Goal: Communication & Community: Connect with others

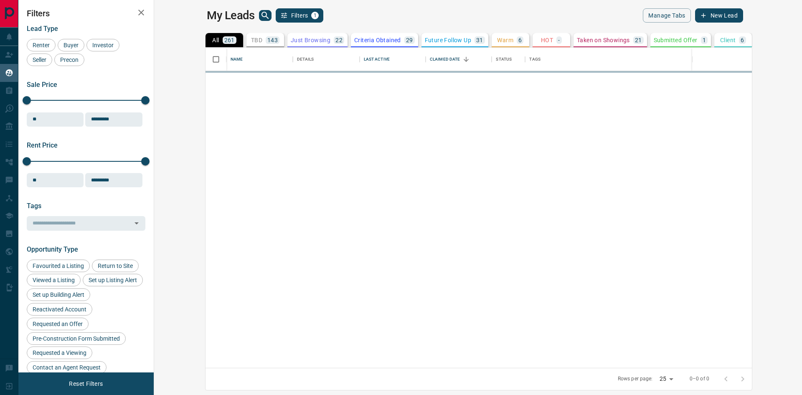
scroll to position [314, 638]
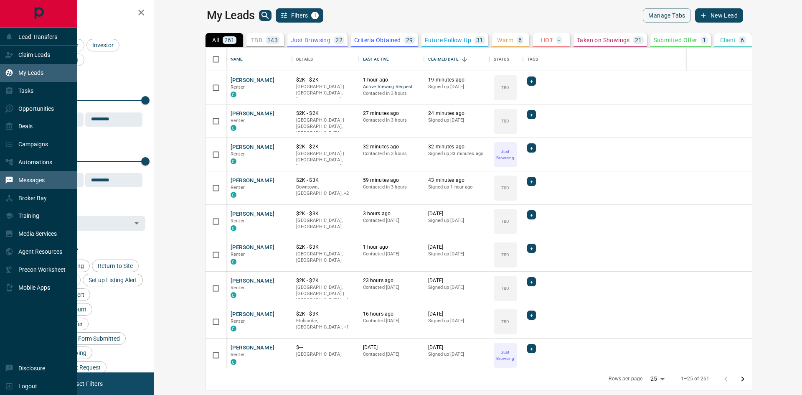
click at [33, 187] on div "Messages" at bounding box center [25, 180] width 40 height 14
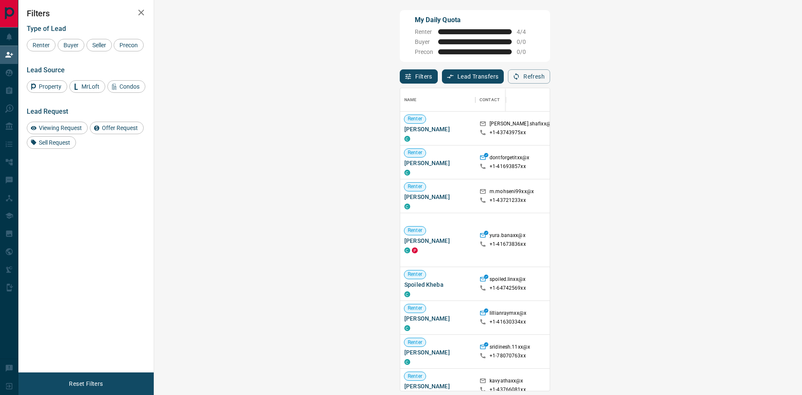
scroll to position [296, 624]
click at [117, 132] on div "Offer Request" at bounding box center [117, 128] width 54 height 13
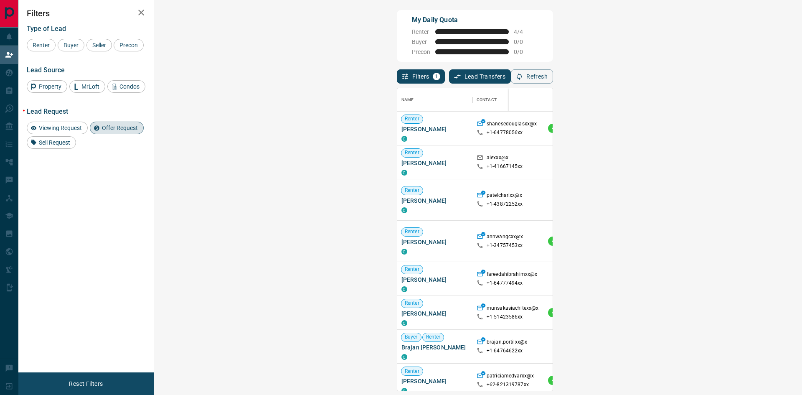
click at [720, 131] on span "Offer Request ( 2 )" at bounding box center [739, 128] width 38 height 6
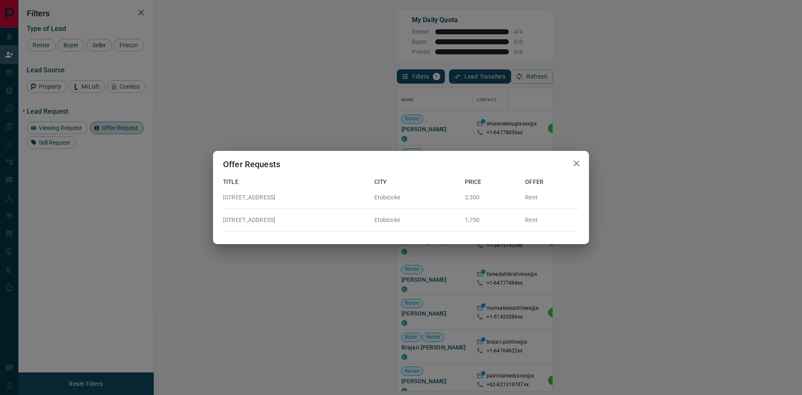
click at [573, 127] on div "Offer Requests Title City Price Offer [STREET_ADDRESS][GEOGRAPHIC_DATA] Rent [S…" at bounding box center [401, 197] width 802 height 395
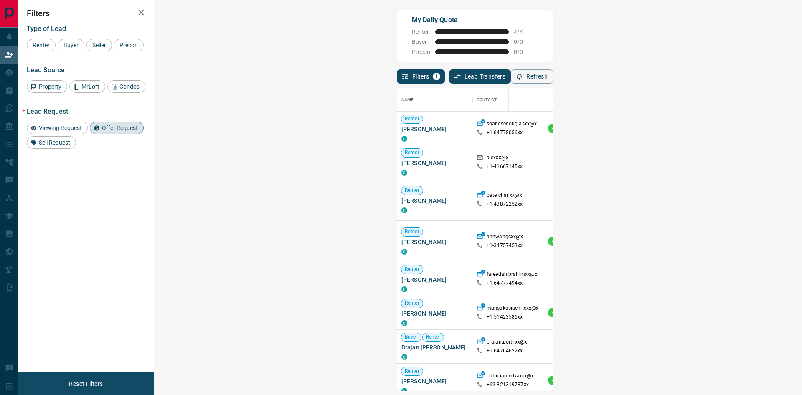
click at [720, 162] on span "Offer Request ( 1 )" at bounding box center [739, 162] width 38 height 6
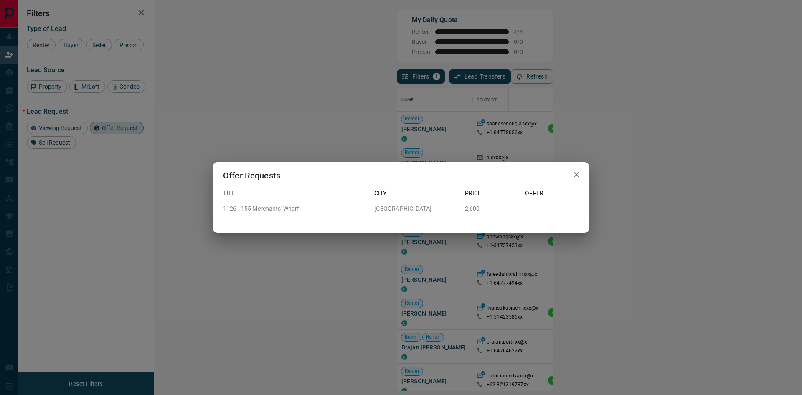
click at [561, 139] on div "Offer Requests Title City Price Offer 1126 - 155 Merchants' Wharf Toronto 2,600" at bounding box center [401, 197] width 802 height 395
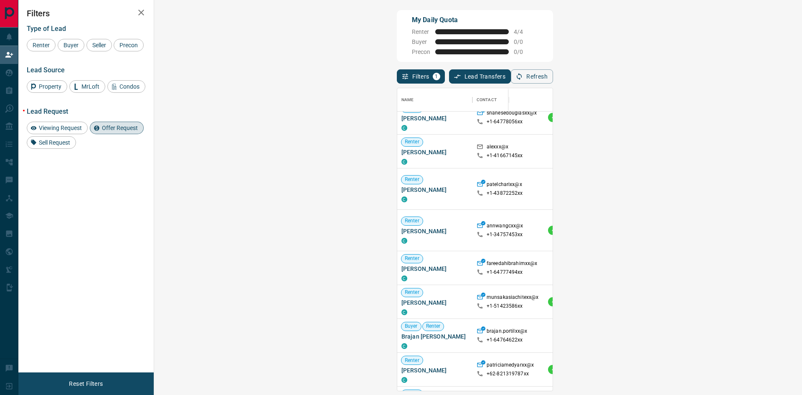
scroll to position [0, 0]
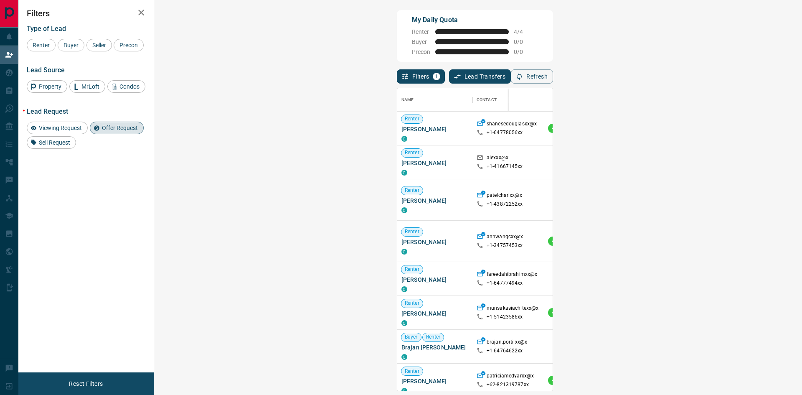
click at [140, 12] on icon "button" at bounding box center [141, 13] width 10 height 10
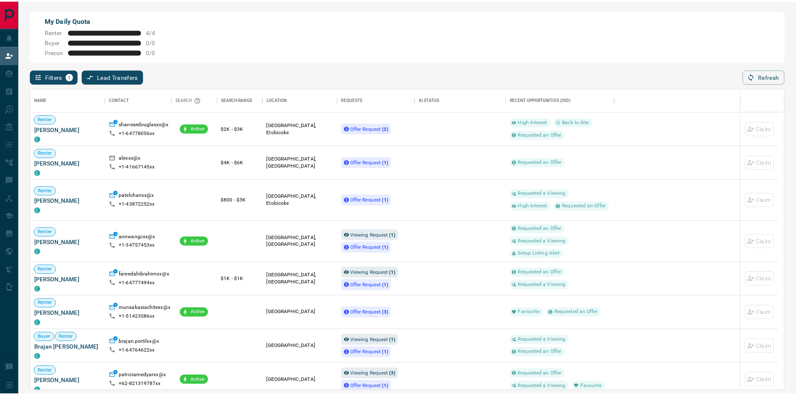
scroll to position [296, 753]
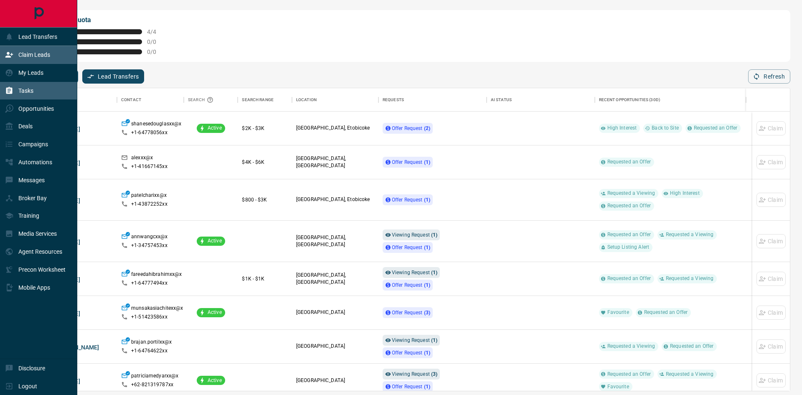
click at [30, 91] on p "Tasks" at bounding box center [25, 90] width 15 height 7
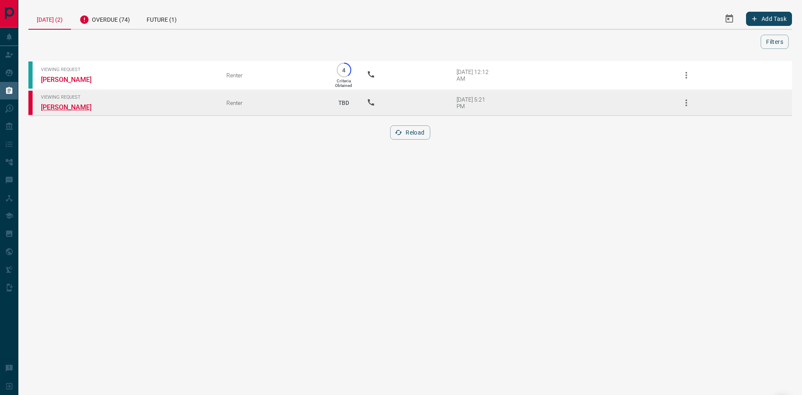
click at [80, 111] on link "[PERSON_NAME]" at bounding box center [72, 107] width 63 height 8
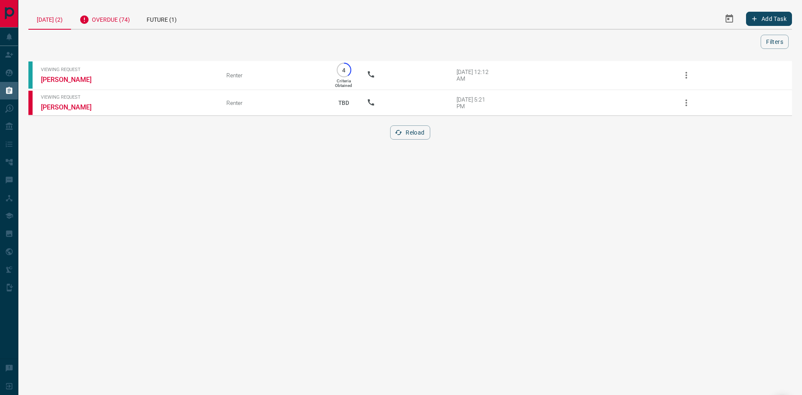
click at [119, 19] on div "Overdue (74)" at bounding box center [104, 18] width 67 height 20
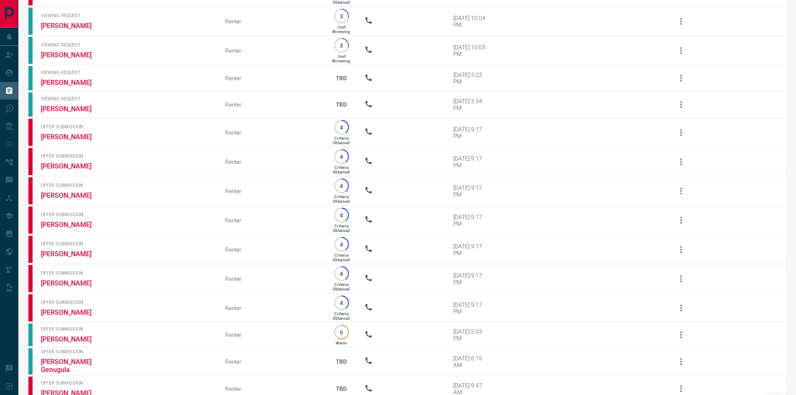
scroll to position [1919, 0]
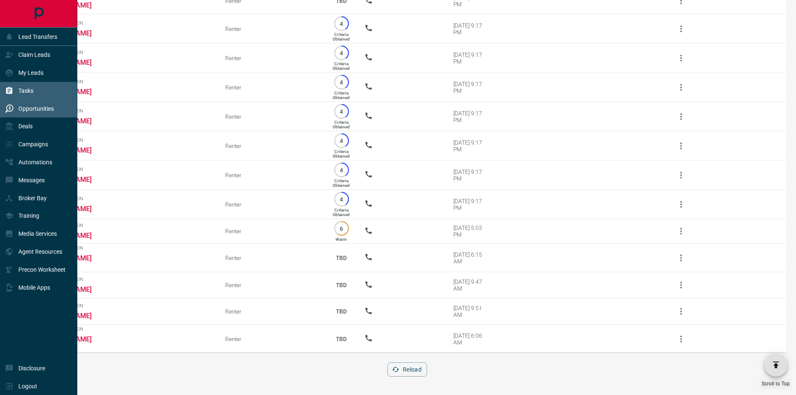
click at [35, 111] on p "Opportunities" at bounding box center [36, 108] width 36 height 7
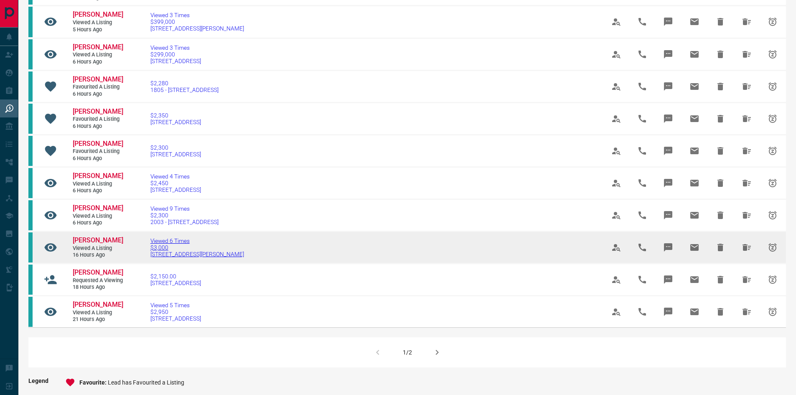
scroll to position [591, 0]
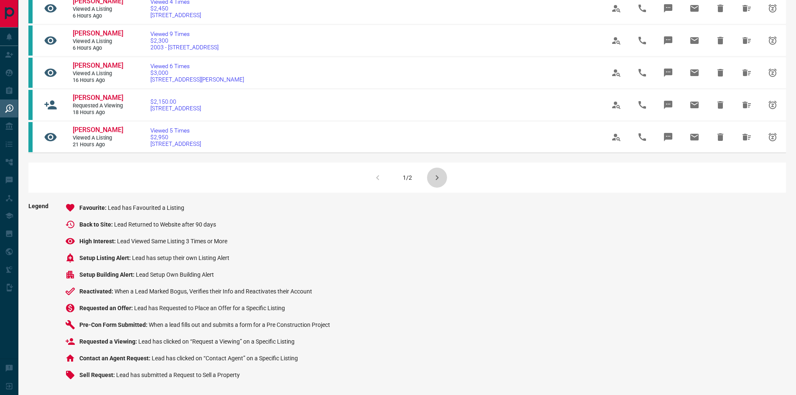
click at [436, 174] on icon "button" at bounding box center [437, 178] width 10 height 10
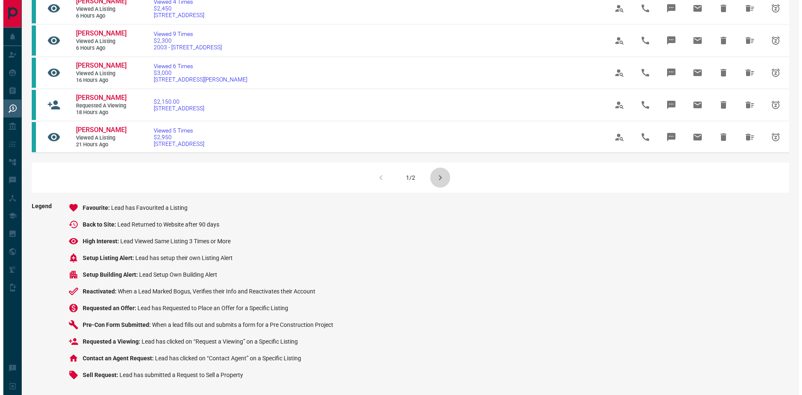
scroll to position [0, 0]
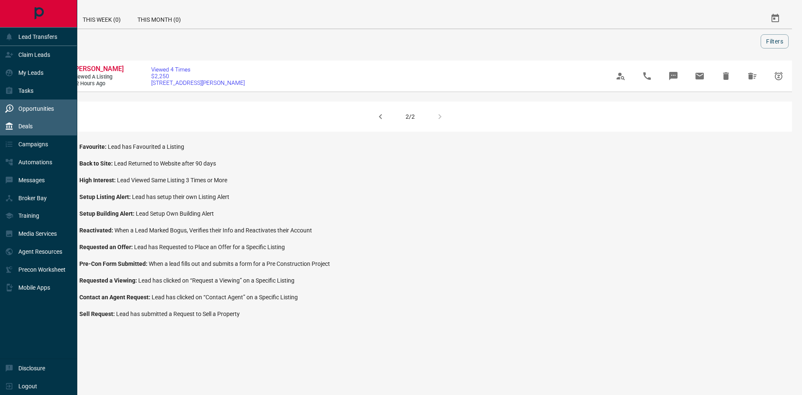
click at [26, 129] on p "Deals" at bounding box center [25, 126] width 14 height 7
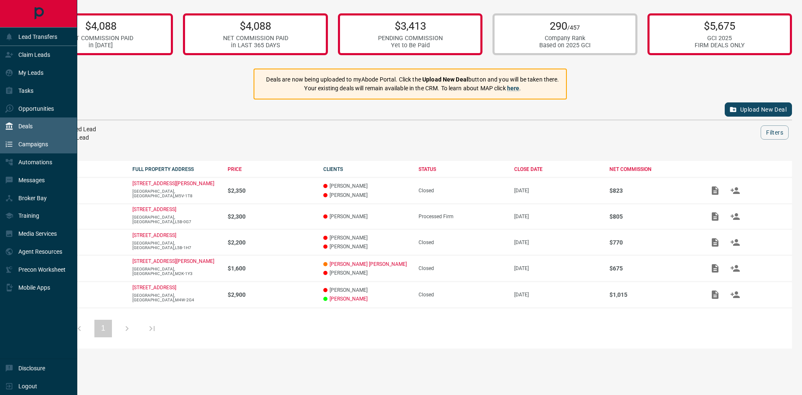
click at [33, 147] on p "Campaigns" at bounding box center [33, 144] width 30 height 7
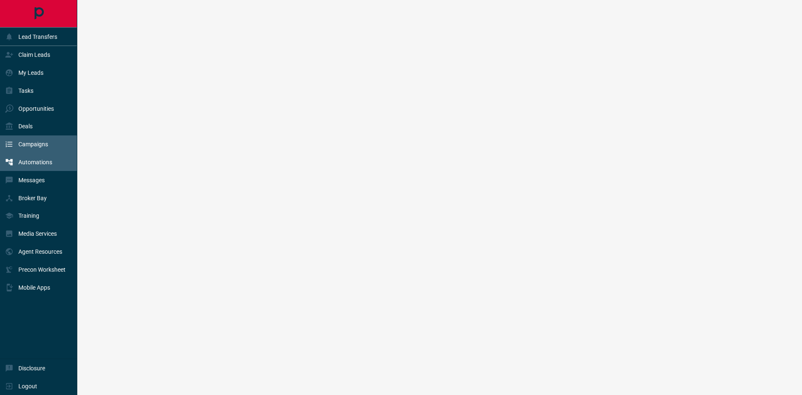
click at [37, 165] on p "Automations" at bounding box center [35, 162] width 34 height 7
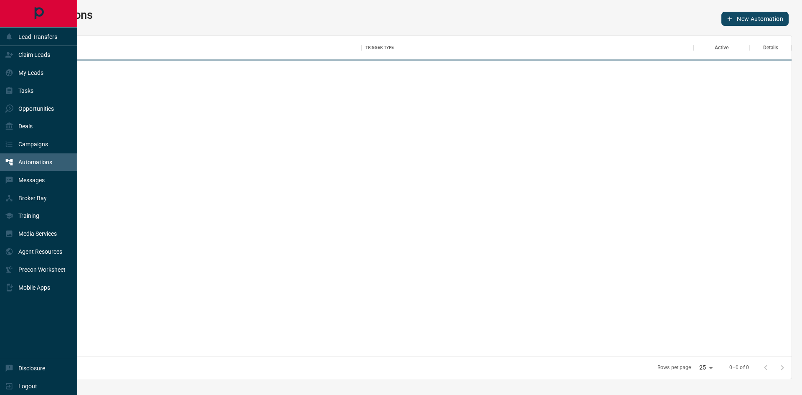
scroll to position [314, 756]
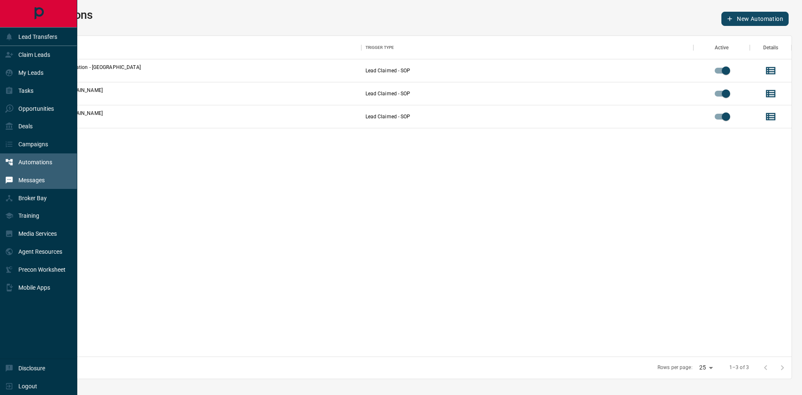
click at [30, 183] on p "Messages" at bounding box center [31, 180] width 26 height 7
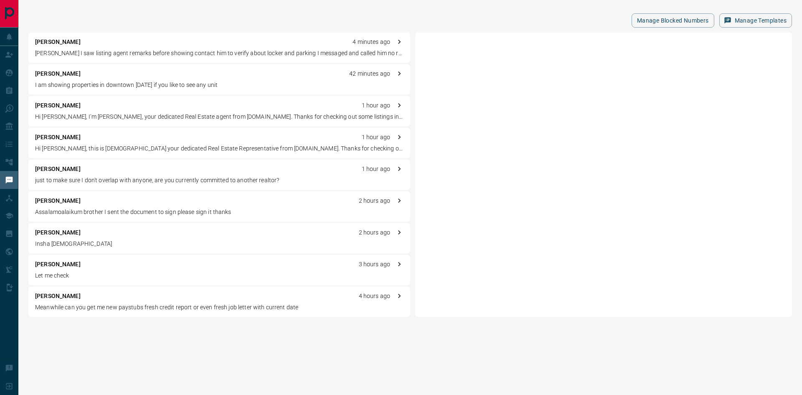
click at [53, 235] on p "[PERSON_NAME]" at bounding box center [58, 232] width 46 height 9
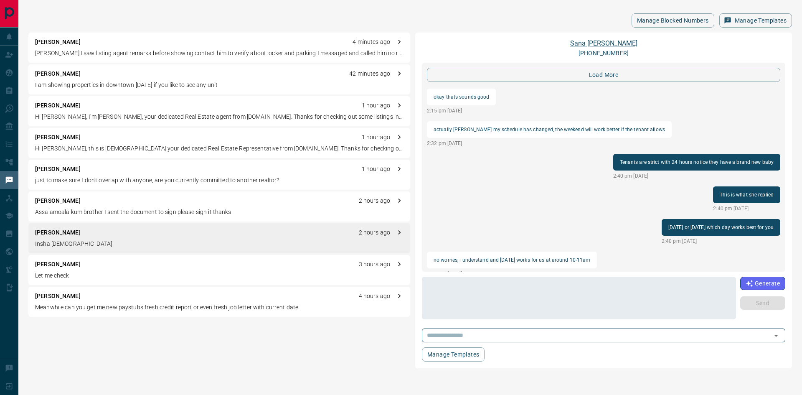
click at [604, 43] on link "[PERSON_NAME]" at bounding box center [603, 43] width 67 height 8
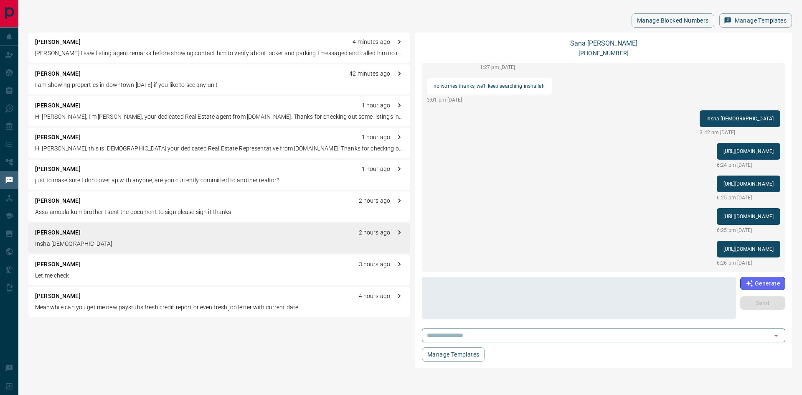
scroll to position [125, 0]
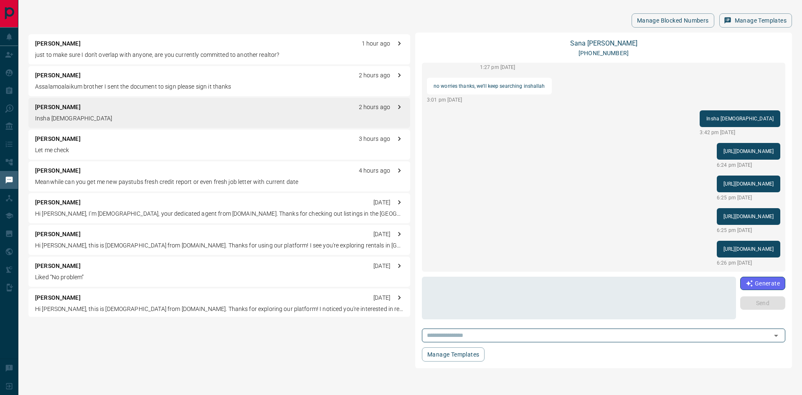
click at [67, 269] on p "[PERSON_NAME]" at bounding box center [58, 265] width 46 height 9
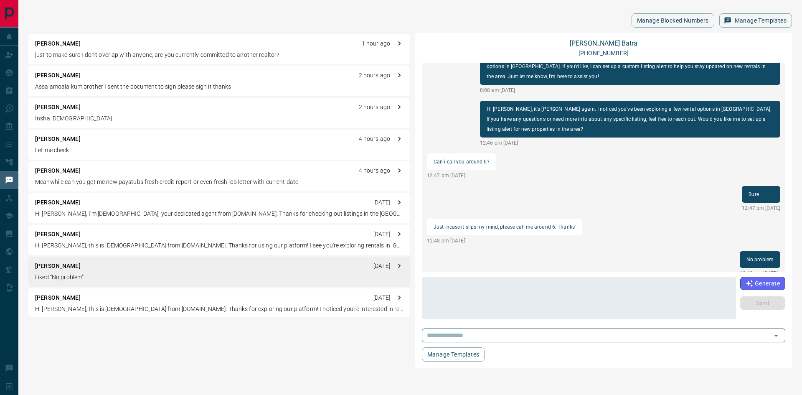
scroll to position [0, 0]
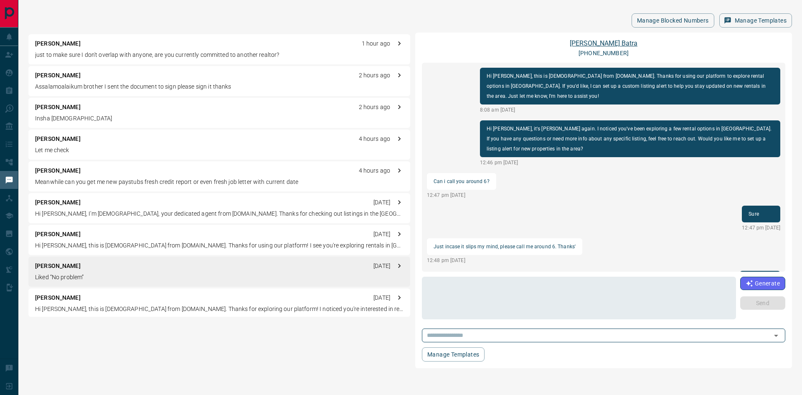
click at [602, 45] on link "[PERSON_NAME]" at bounding box center [604, 43] width 68 height 8
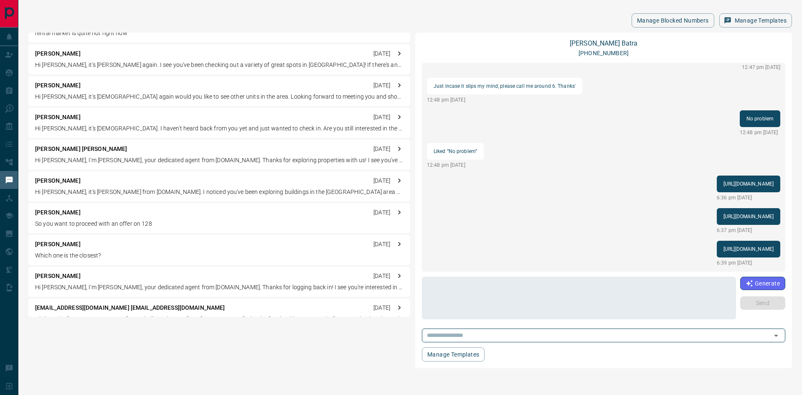
scroll to position [1003, 0]
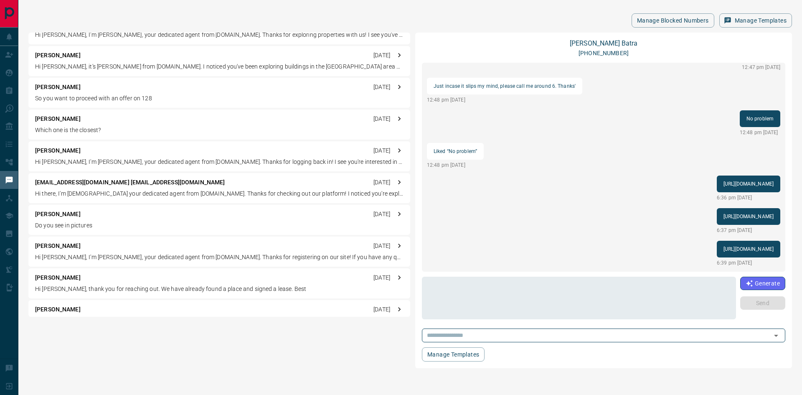
click at [61, 124] on div "[PERSON_NAME] [DATE] Which one is the closest?" at bounding box center [219, 124] width 382 height 30
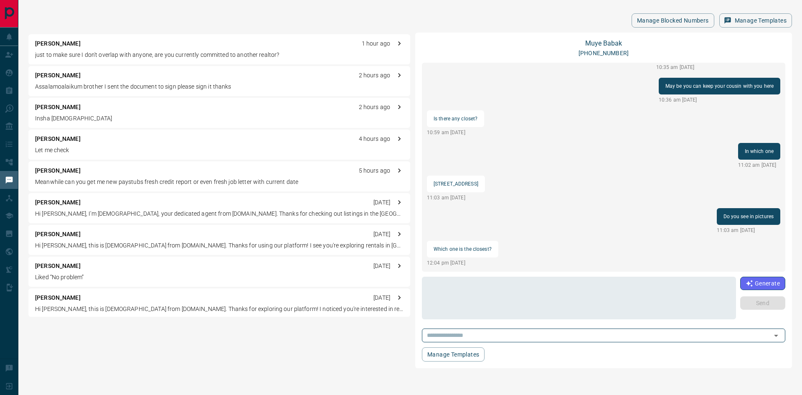
scroll to position [251, 0]
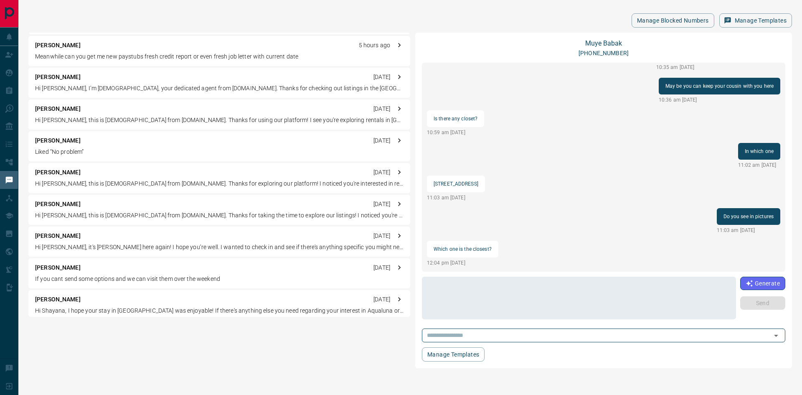
click at [64, 267] on p "[PERSON_NAME]" at bounding box center [58, 267] width 46 height 9
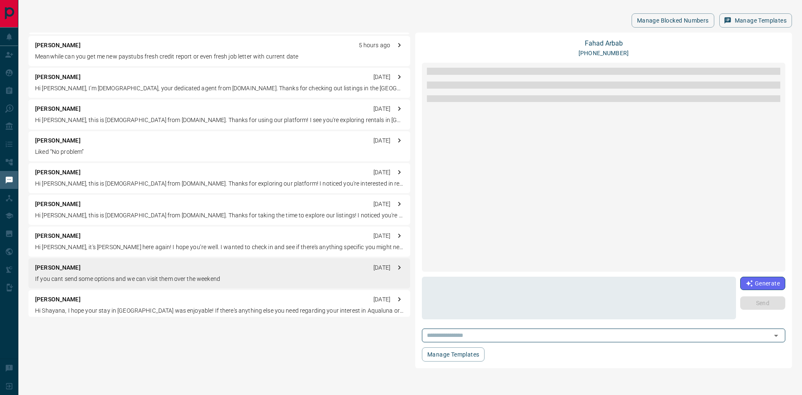
scroll to position [523, 0]
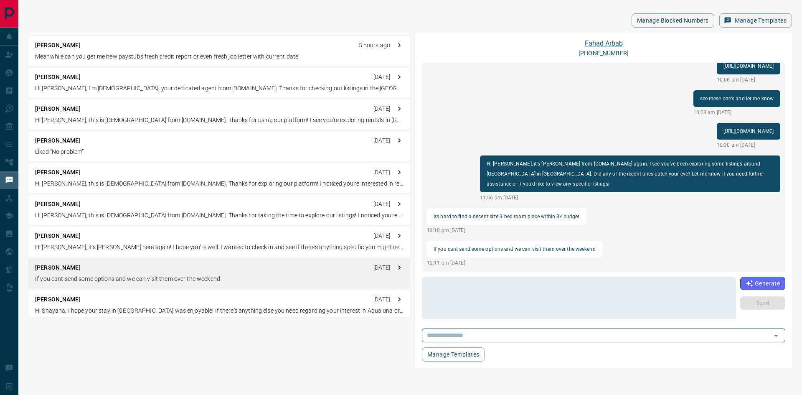
click at [604, 43] on link "[PERSON_NAME]" at bounding box center [604, 43] width 38 height 8
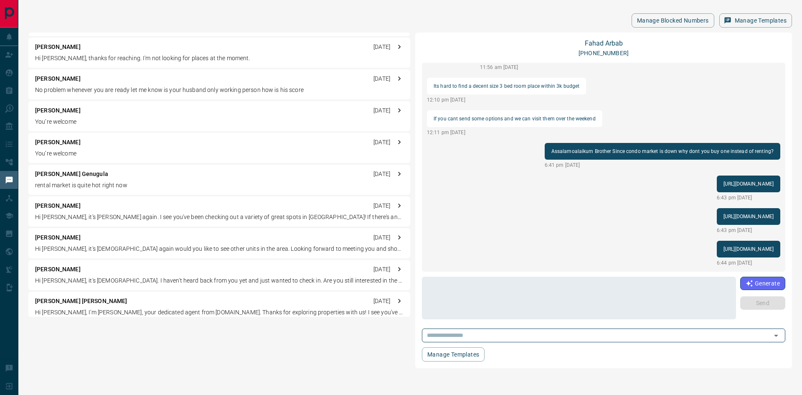
scroll to position [752, 0]
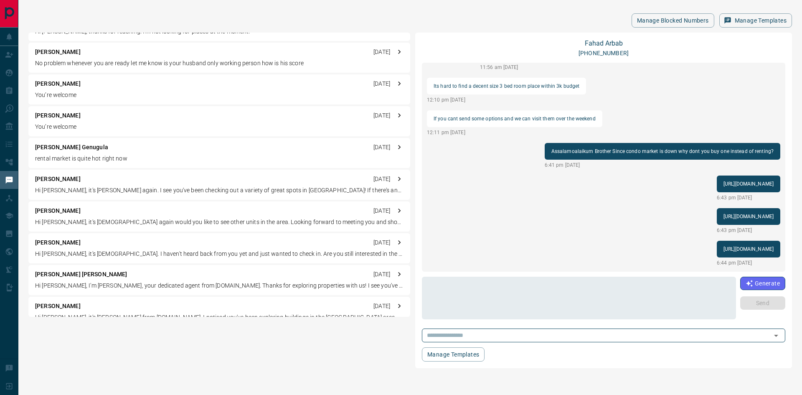
click at [81, 246] on p "[PERSON_NAME]" at bounding box center [58, 242] width 46 height 9
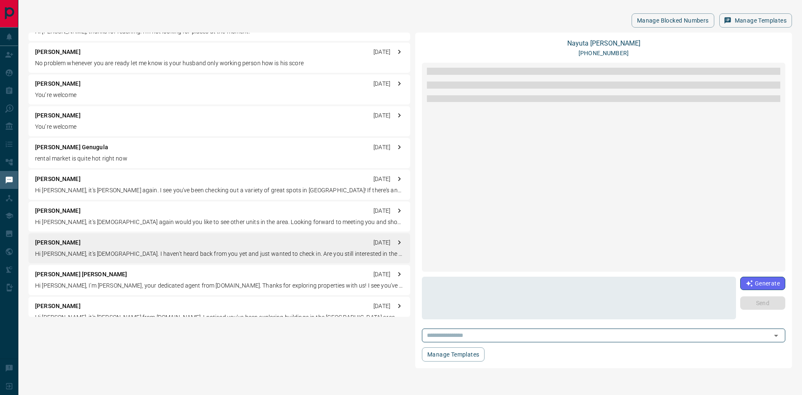
scroll to position [73, 0]
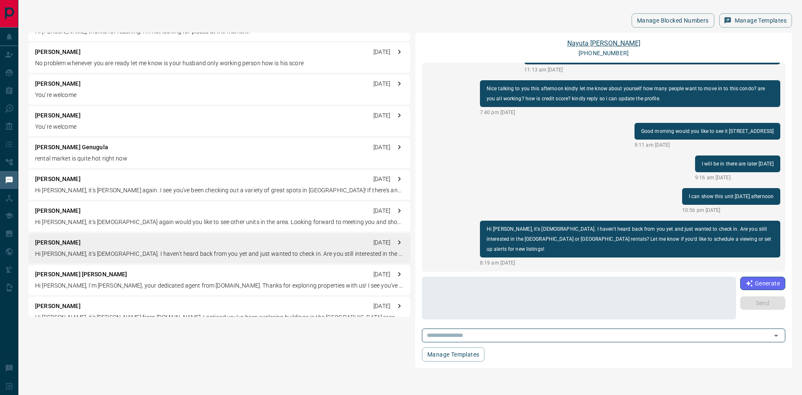
click at [593, 46] on link "[PERSON_NAME]" at bounding box center [603, 43] width 73 height 8
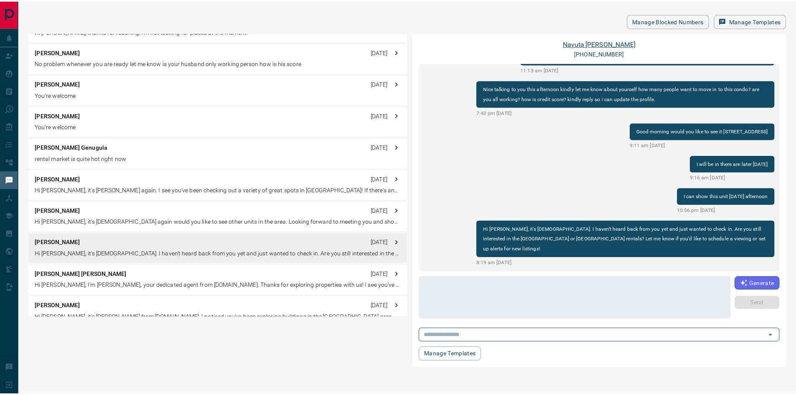
scroll to position [125, 0]
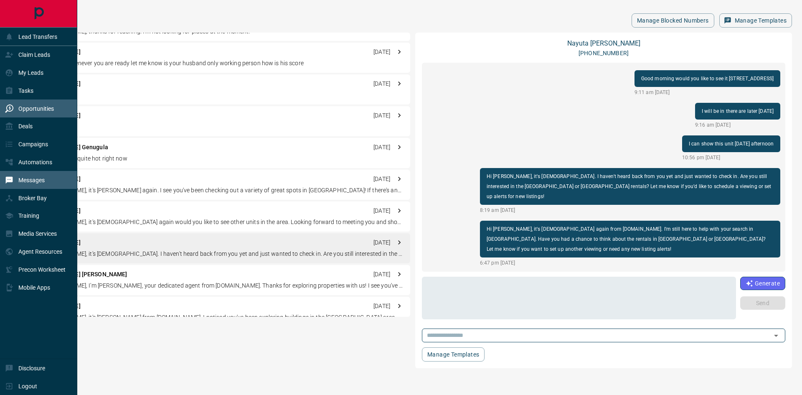
click at [36, 109] on p "Opportunities" at bounding box center [36, 108] width 36 height 7
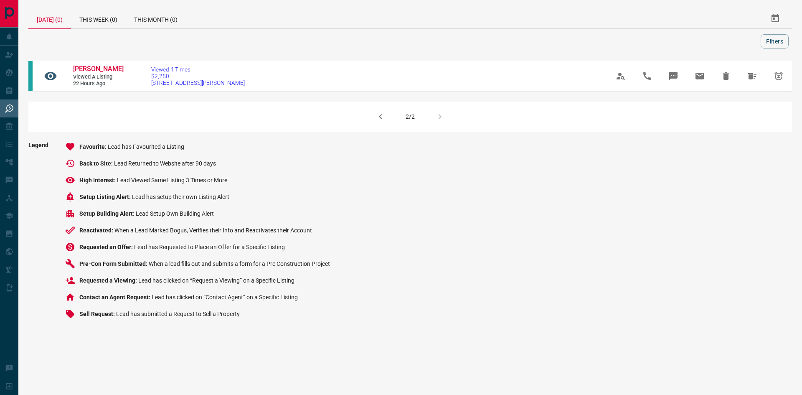
click at [437, 117] on div "2/2" at bounding box center [410, 117] width 764 height 30
click at [439, 117] on div "2/2" at bounding box center [410, 117] width 764 height 30
click at [381, 118] on icon "button" at bounding box center [380, 116] width 3 height 5
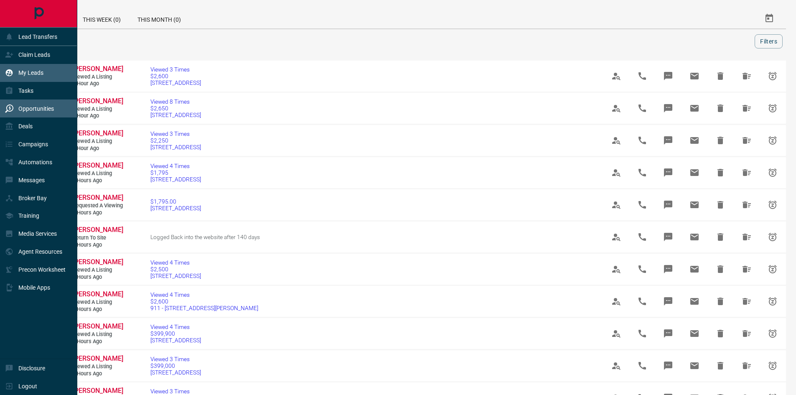
click at [34, 78] on div "My Leads" at bounding box center [24, 73] width 38 height 14
